Goal: Task Accomplishment & Management: Manage account settings

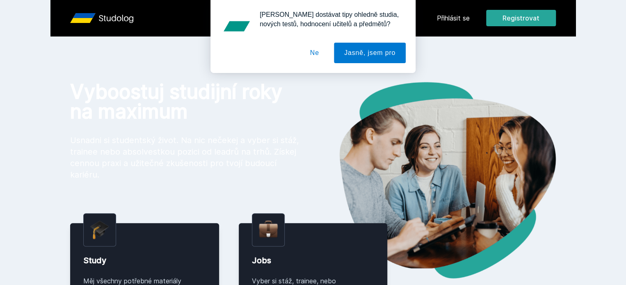
click at [315, 62] on button "Ne" at bounding box center [315, 53] width 30 height 21
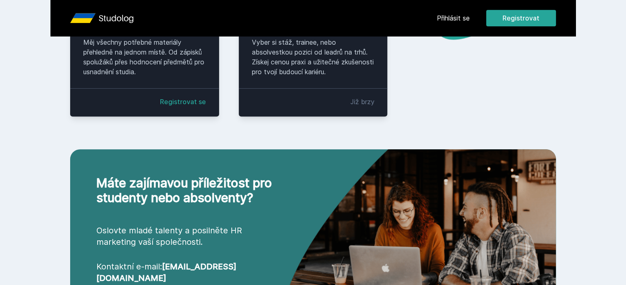
scroll to position [354, 0]
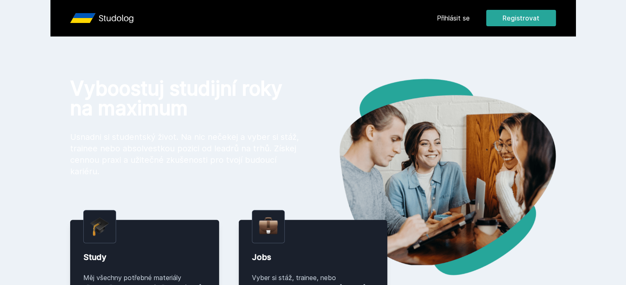
scroll to position [4, 0]
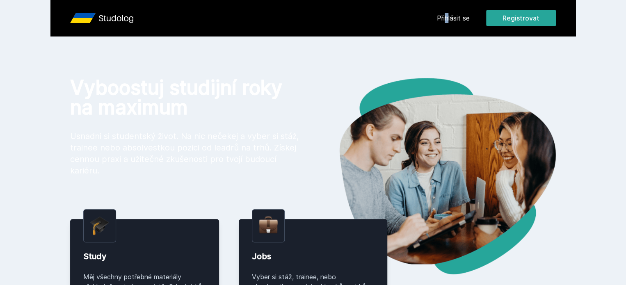
drag, startPoint x: 497, startPoint y: 11, endPoint x: 500, endPoint y: 16, distance: 5.1
click at [500, 16] on div "Přihlásit se Registrovat" at bounding box center [496, 18] width 119 height 16
click at [470, 16] on link "Přihlásit se" at bounding box center [453, 18] width 33 height 10
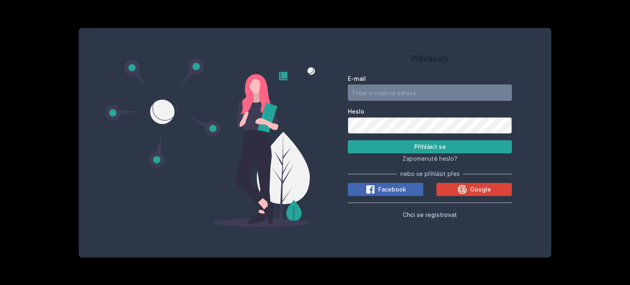
click at [405, 90] on input "E-mail" at bounding box center [430, 93] width 164 height 16
type input "zhyo"
click at [418, 215] on span "Chci se registrovat" at bounding box center [430, 214] width 54 height 7
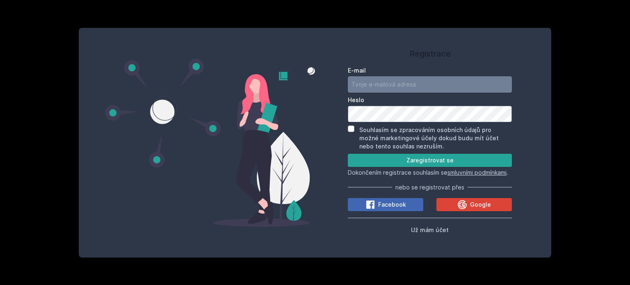
click at [374, 80] on input "E-mail" at bounding box center [430, 84] width 164 height 16
type input "[EMAIL_ADDRESS][DOMAIN_NAME]"
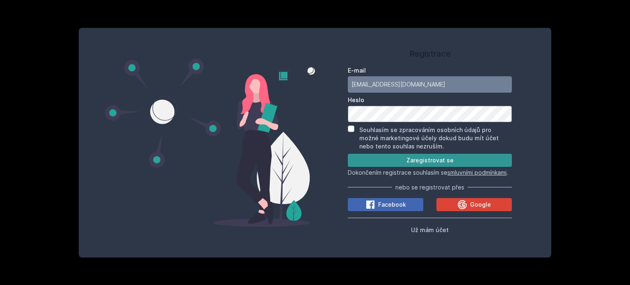
click at [413, 154] on button "Zaregistrovat se" at bounding box center [430, 160] width 164 height 13
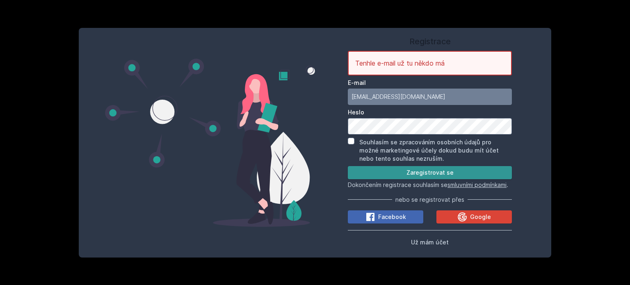
click at [413, 154] on form "Tenhle e-mail už tu někdo má E-mail [EMAIL_ADDRESS][DOMAIN_NAME] Heslo Souhlasí…" at bounding box center [430, 120] width 164 height 138
click at [423, 244] on span "Už mám účet" at bounding box center [430, 242] width 38 height 7
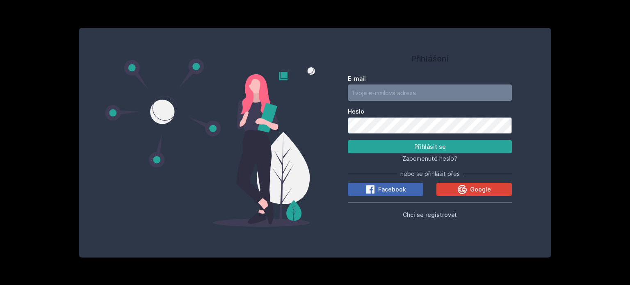
click at [386, 87] on input "E-mail" at bounding box center [430, 93] width 164 height 16
type input "[EMAIL_ADDRESS][DOMAIN_NAME]"
click at [423, 155] on span "Zapomenuté heslo?" at bounding box center [429, 158] width 55 height 7
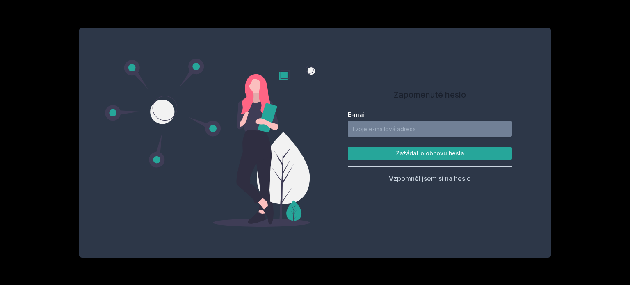
click at [398, 124] on input "E-mail" at bounding box center [430, 129] width 164 height 16
paste input "[EMAIL_ADDRESS][DOMAIN_NAME]"
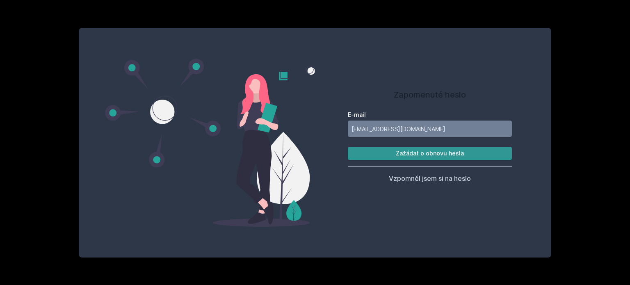
type input "[EMAIL_ADDRESS][DOMAIN_NAME]"
click at [381, 153] on button "Zažádat o obnovu hesla" at bounding box center [430, 153] width 164 height 13
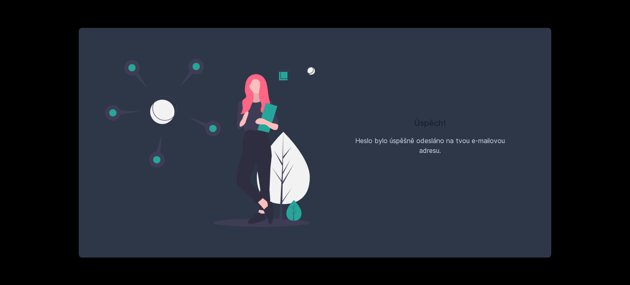
drag, startPoint x: 215, startPoint y: 0, endPoint x: 394, endPoint y: 55, distance: 186.9
click at [394, 55] on div "Úspěch! Heslo bylo úspěšně odesláno na tvou e-mailovou adresu." at bounding box center [430, 143] width 230 height 210
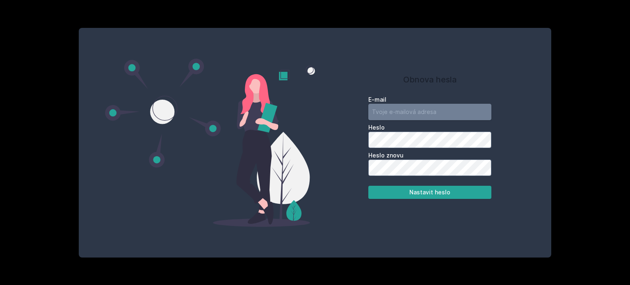
click at [392, 113] on input "email" at bounding box center [429, 112] width 123 height 16
paste input "[EMAIL_ADDRESS][DOMAIN_NAME]"
type input "[EMAIL_ADDRESS][DOMAIN_NAME]"
click at [393, 164] on form "E-mail [EMAIL_ADDRESS][DOMAIN_NAME] Heslo [PERSON_NAME] znovu Nastavit heslo" at bounding box center [429, 147] width 123 height 103
click at [399, 193] on button "Nastavit heslo" at bounding box center [429, 192] width 123 height 13
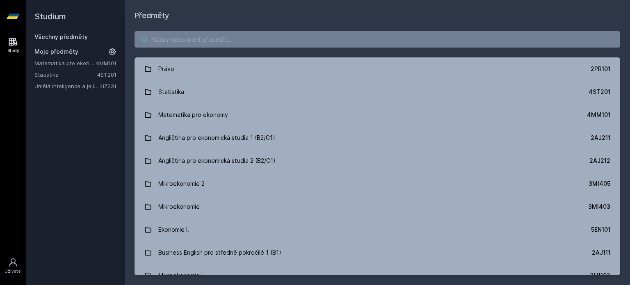
click at [345, 40] on input "search" at bounding box center [378, 39] width 486 height 16
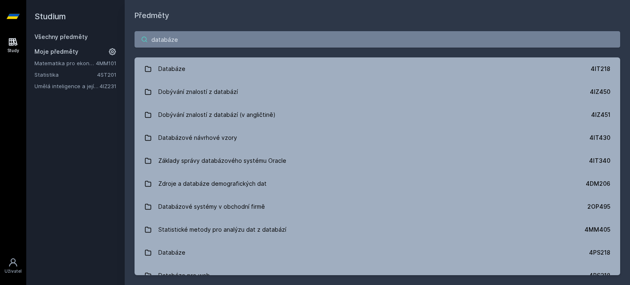
type input "databáze"
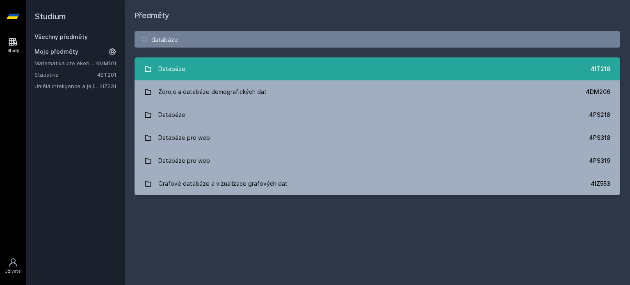
click at [179, 69] on div "Databáze" at bounding box center [171, 69] width 27 height 16
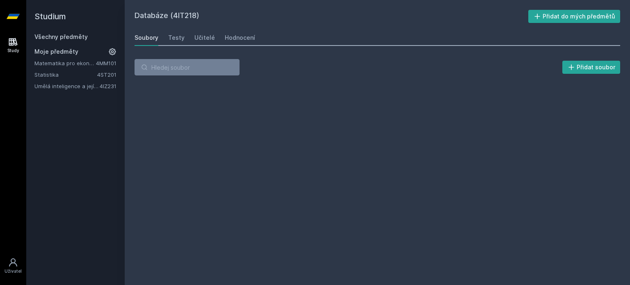
click at [223, 121] on div "Databáze (4IT218) Přidat do mých předmětů [GEOGRAPHIC_DATA] Testy Učitelé Hodno…" at bounding box center [378, 142] width 486 height 265
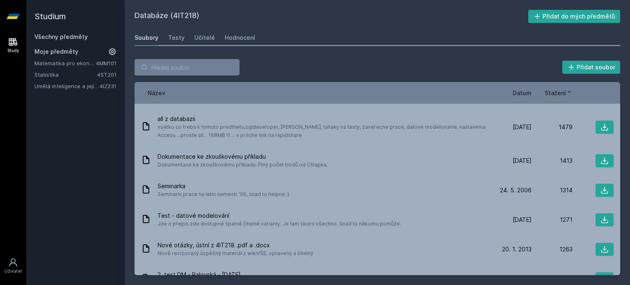
scroll to position [610, 0]
click at [522, 90] on span "Datum" at bounding box center [522, 93] width 19 height 9
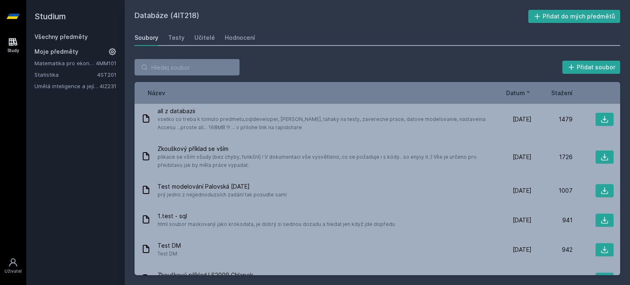
click at [522, 90] on span "Datum" at bounding box center [515, 93] width 19 height 9
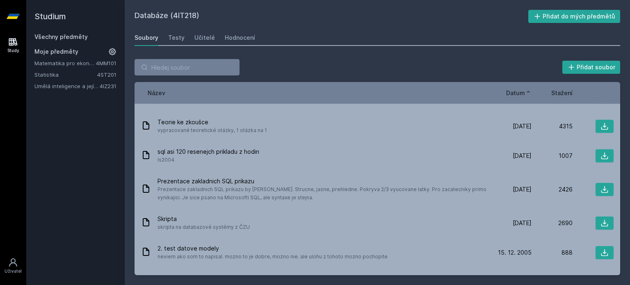
scroll to position [0, 0]
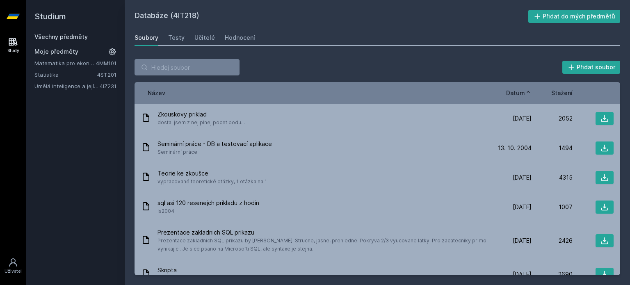
click at [514, 89] on span "Datum" at bounding box center [515, 93] width 19 height 9
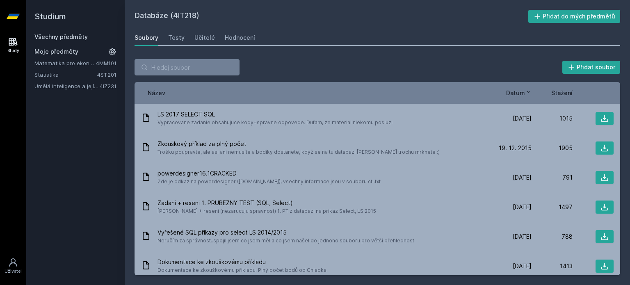
click at [551, 89] on div "Stažení" at bounding box center [552, 93] width 41 height 9
click at [561, 91] on span "Stažení" at bounding box center [561, 93] width 21 height 9
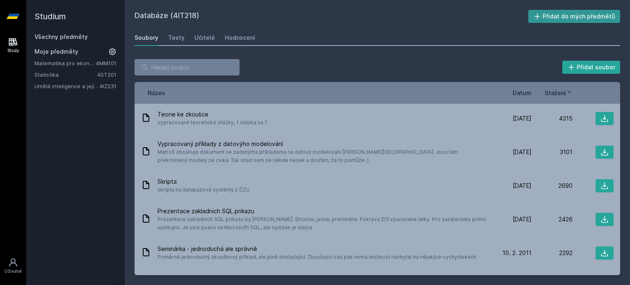
click at [549, 10] on button "Přidat do mých předmětů" at bounding box center [574, 16] width 92 height 13
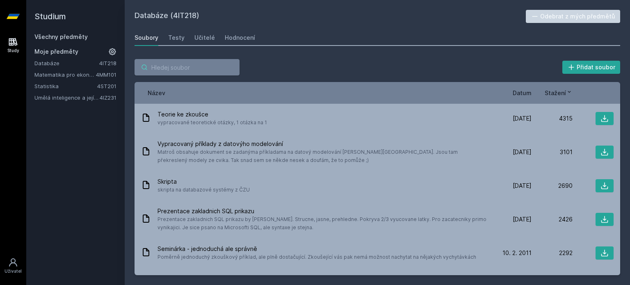
click at [160, 62] on input "search" at bounding box center [187, 67] width 105 height 16
click at [60, 39] on link "Všechny předměty" at bounding box center [60, 36] width 53 height 7
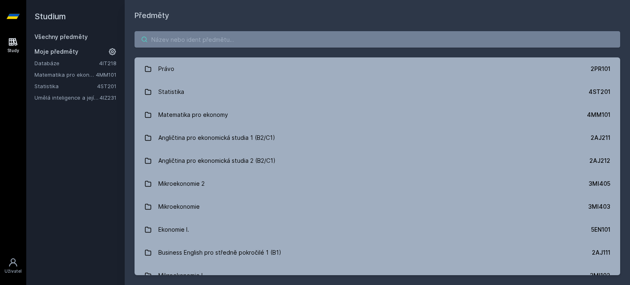
click at [186, 39] on input "search" at bounding box center [378, 39] width 486 height 16
paste input "3MG303 Umělá inteligence v marketingu a komunikaci fire"
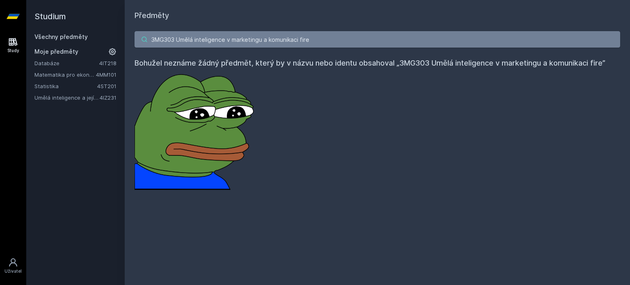
drag, startPoint x: 324, startPoint y: 40, endPoint x: 177, endPoint y: 46, distance: 147.4
click at [177, 46] on input "3MG303 Umělá inteligence v marketingu a komunikaci fire" at bounding box center [378, 39] width 486 height 16
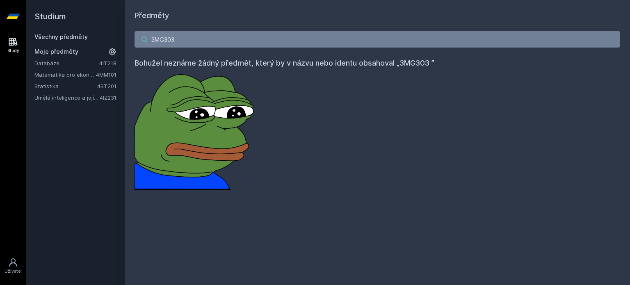
paste input "4IZ260"
type input "4IZ260"
